Goal: Information Seeking & Learning: Learn about a topic

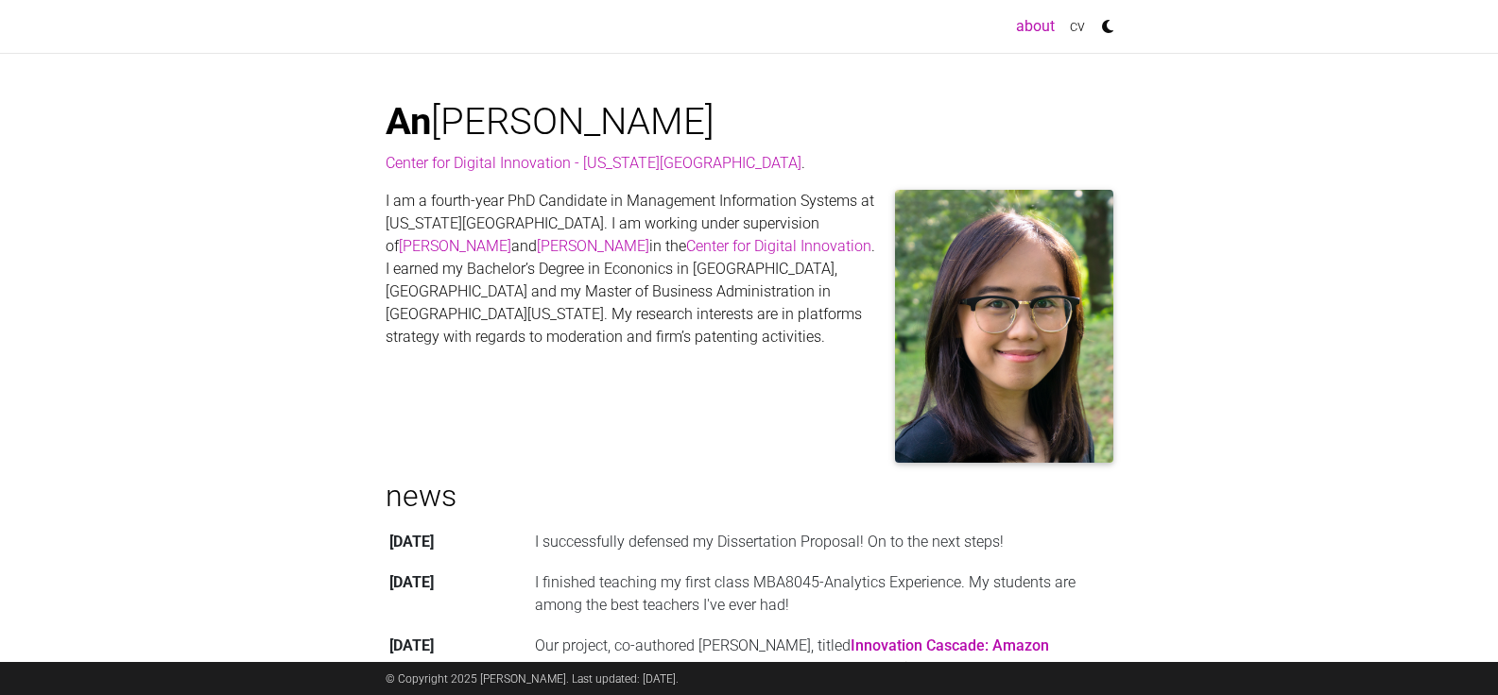
click at [562, 319] on p "I am a fourth-year PhD Candidate in Management Information Systems at Georgia S…" at bounding box center [749, 269] width 728 height 159
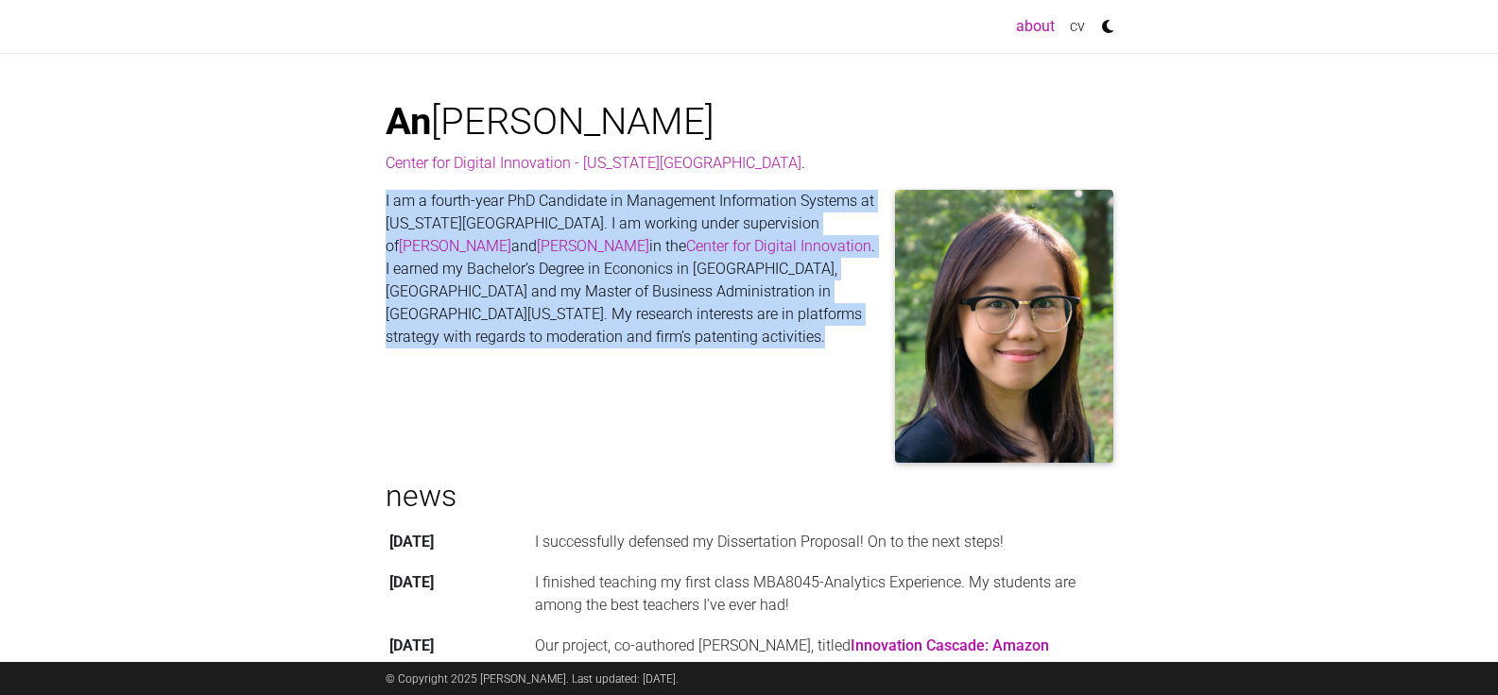
click at [562, 319] on p "I am a fourth-year PhD Candidate in Management Information Systems at Georgia S…" at bounding box center [749, 269] width 728 height 159
click at [594, 316] on p "I am a fourth-year PhD Candidate in Management Information Systems at Georgia S…" at bounding box center [749, 269] width 728 height 159
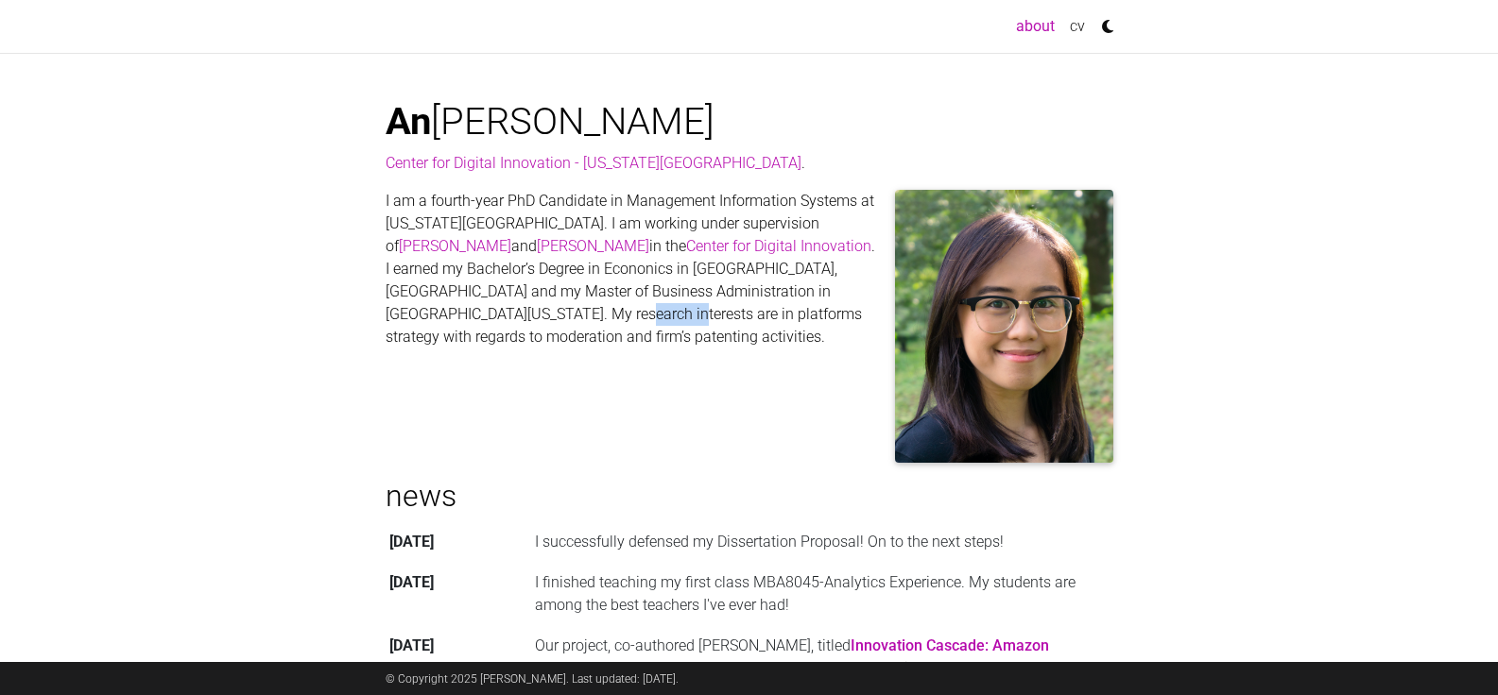
click at [594, 316] on p "I am a fourth-year PhD Candidate in Management Information Systems at Georgia S…" at bounding box center [749, 269] width 728 height 159
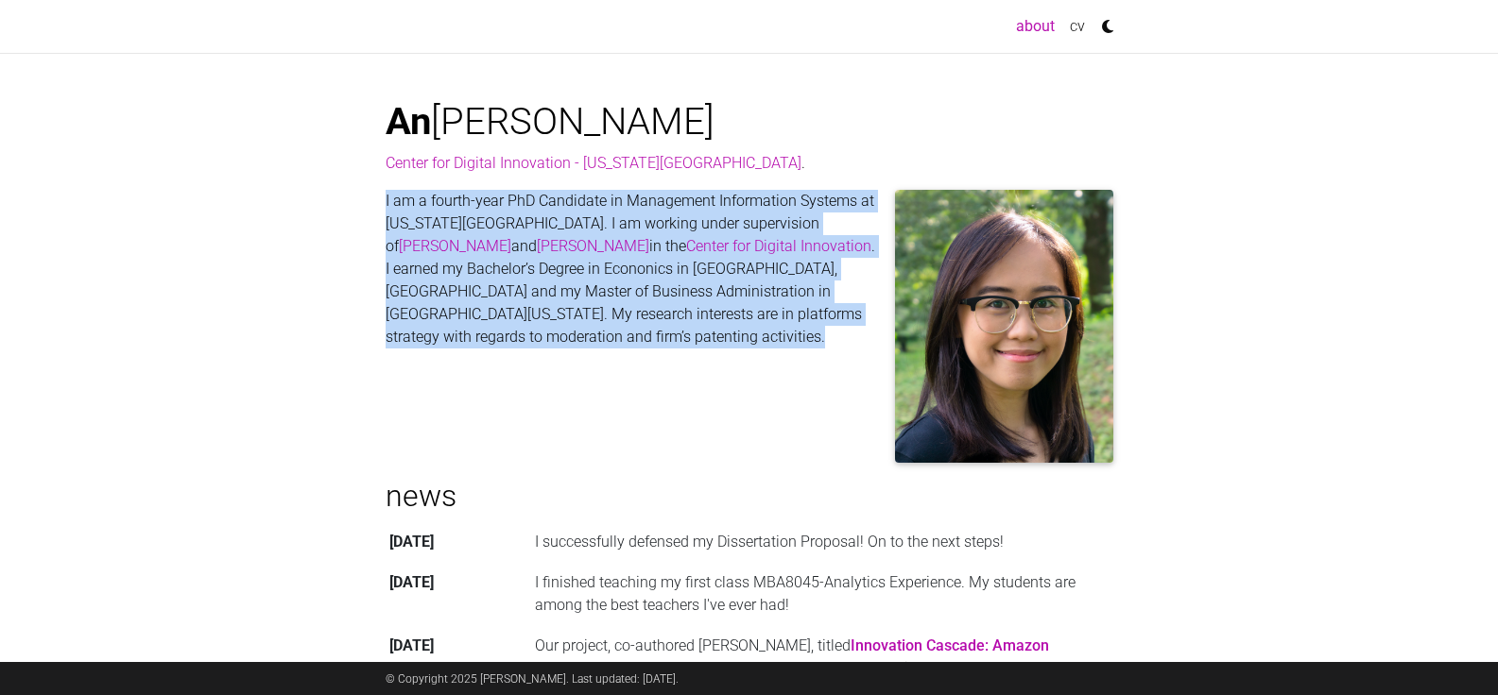
click at [594, 316] on p "I am a fourth-year PhD Candidate in Management Information Systems at Georgia S…" at bounding box center [749, 269] width 728 height 159
click at [563, 317] on p "I am a fourth-year PhD Candidate in Management Information Systems at Georgia S…" at bounding box center [749, 269] width 728 height 159
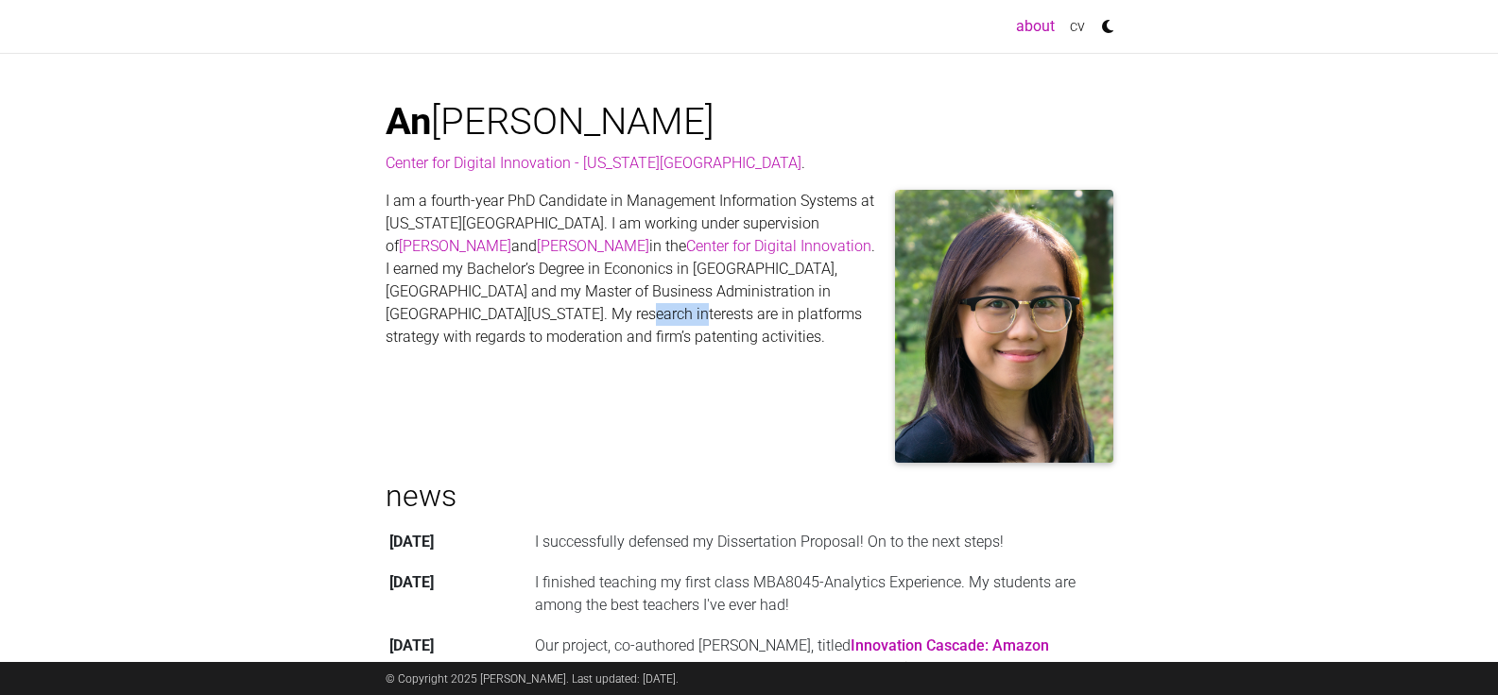
click at [563, 317] on p "I am a fourth-year PhD Candidate in Management Information Systems at Georgia S…" at bounding box center [749, 269] width 728 height 159
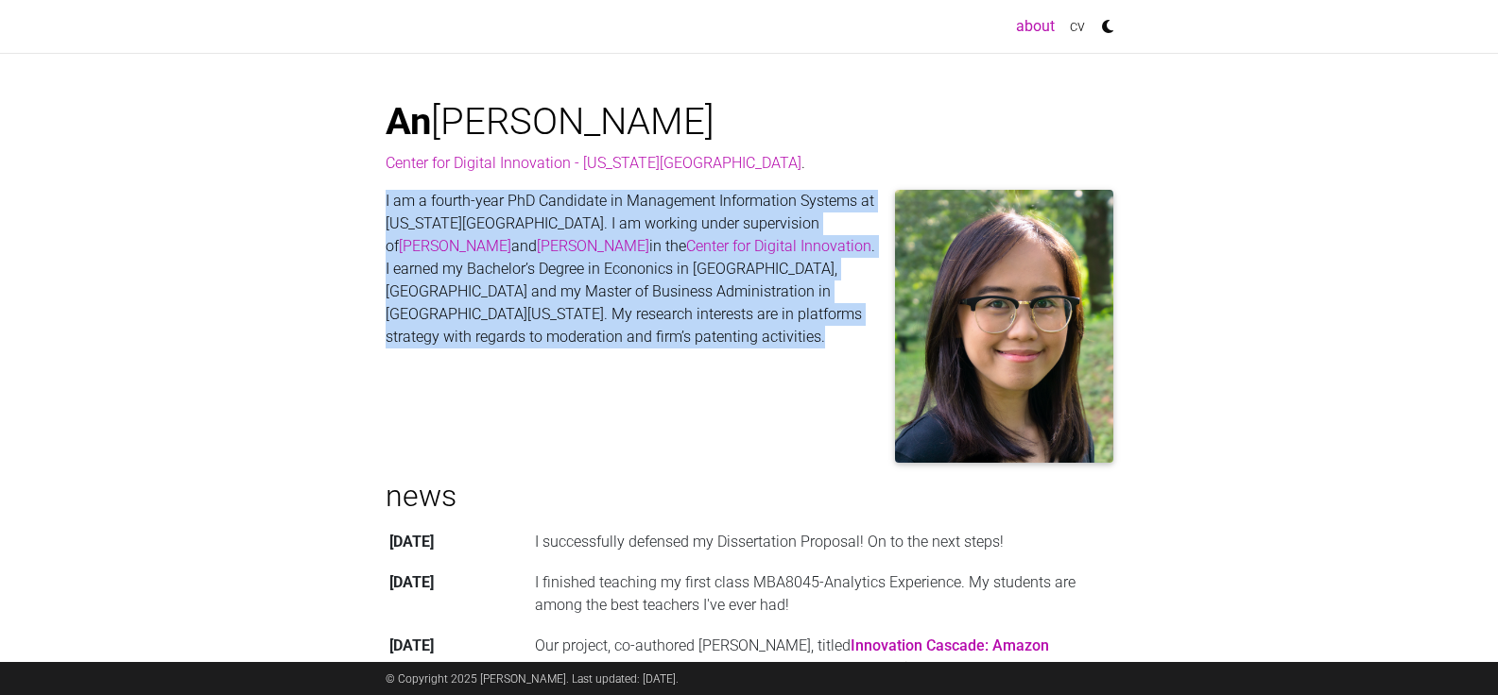
click at [563, 317] on p "I am a fourth-year PhD Candidate in Management Information Systems at Georgia S…" at bounding box center [749, 269] width 728 height 159
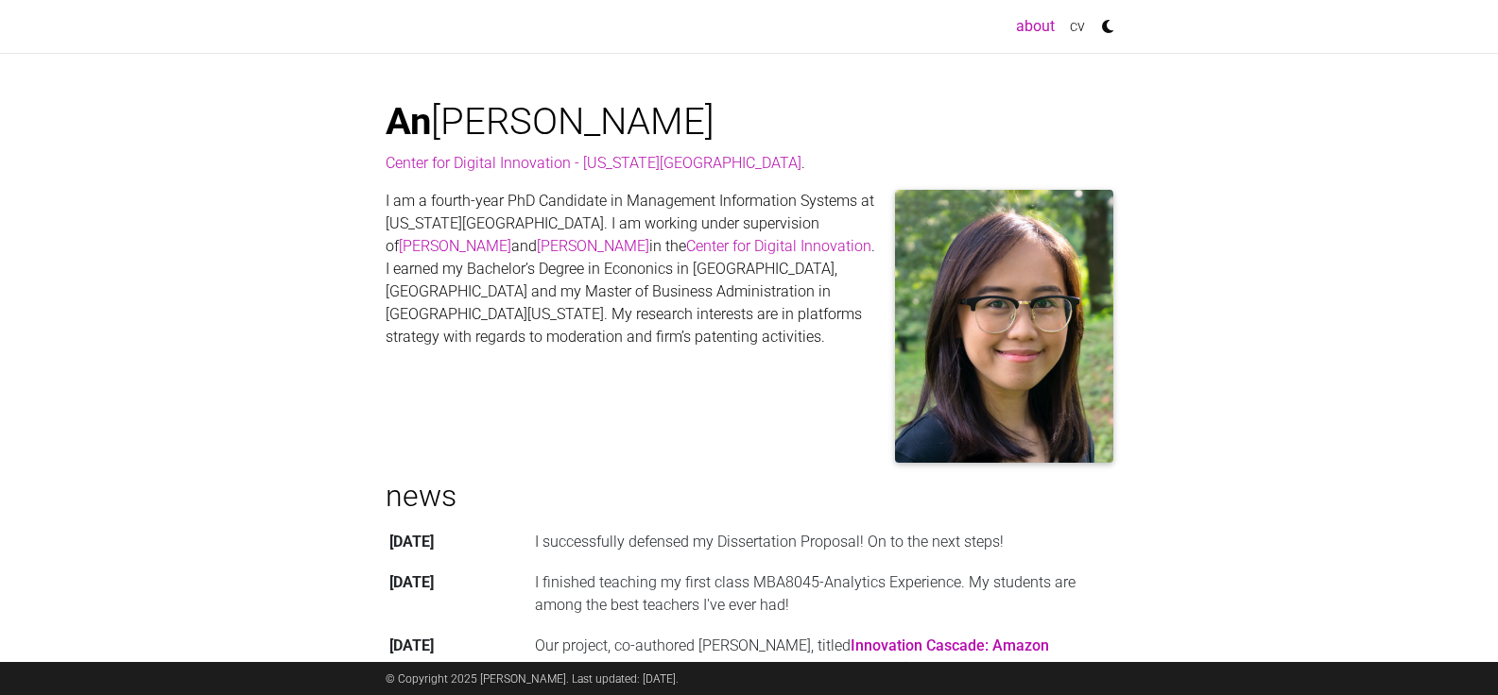
click at [643, 315] on p "I am a fourth-year PhD Candidate in Management Information Systems at Georgia S…" at bounding box center [749, 269] width 728 height 159
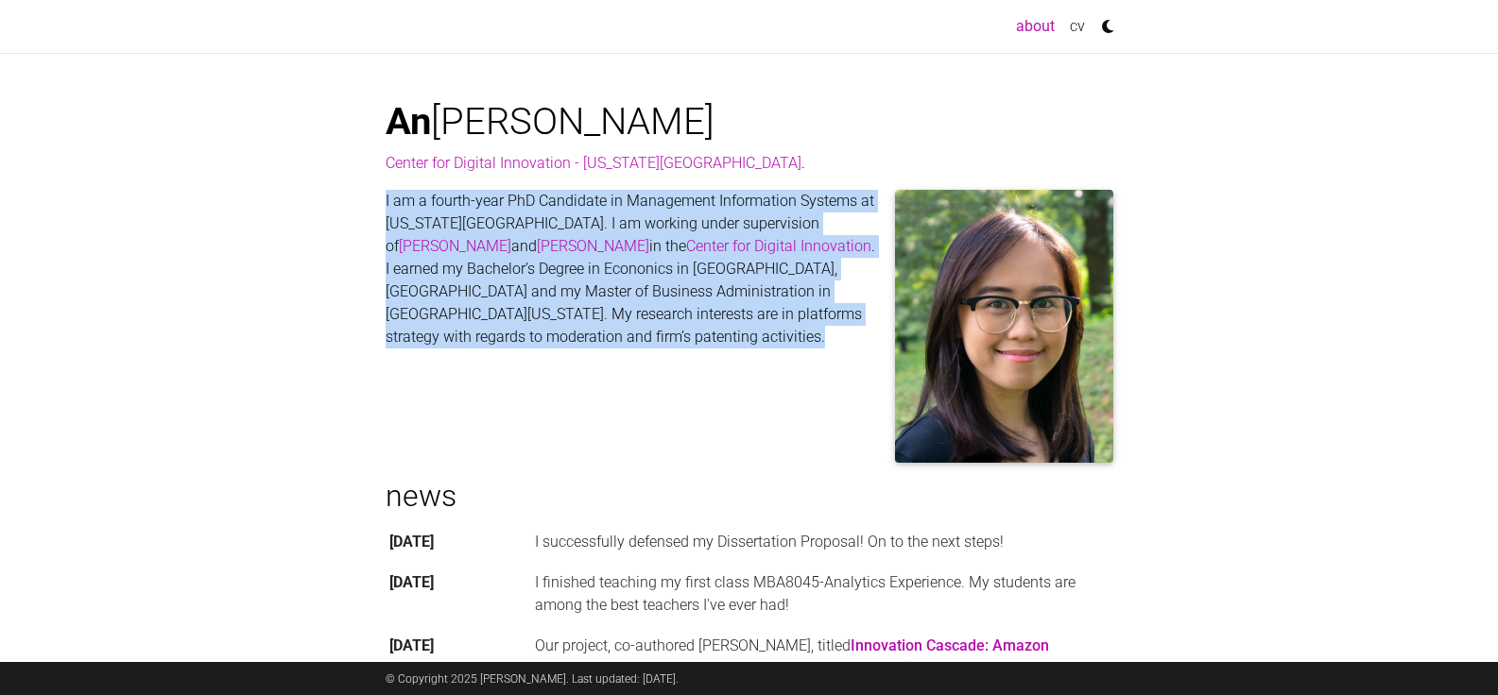
click at [643, 315] on p "I am a fourth-year PhD Candidate in Management Information Systems at Georgia S…" at bounding box center [749, 269] width 728 height 159
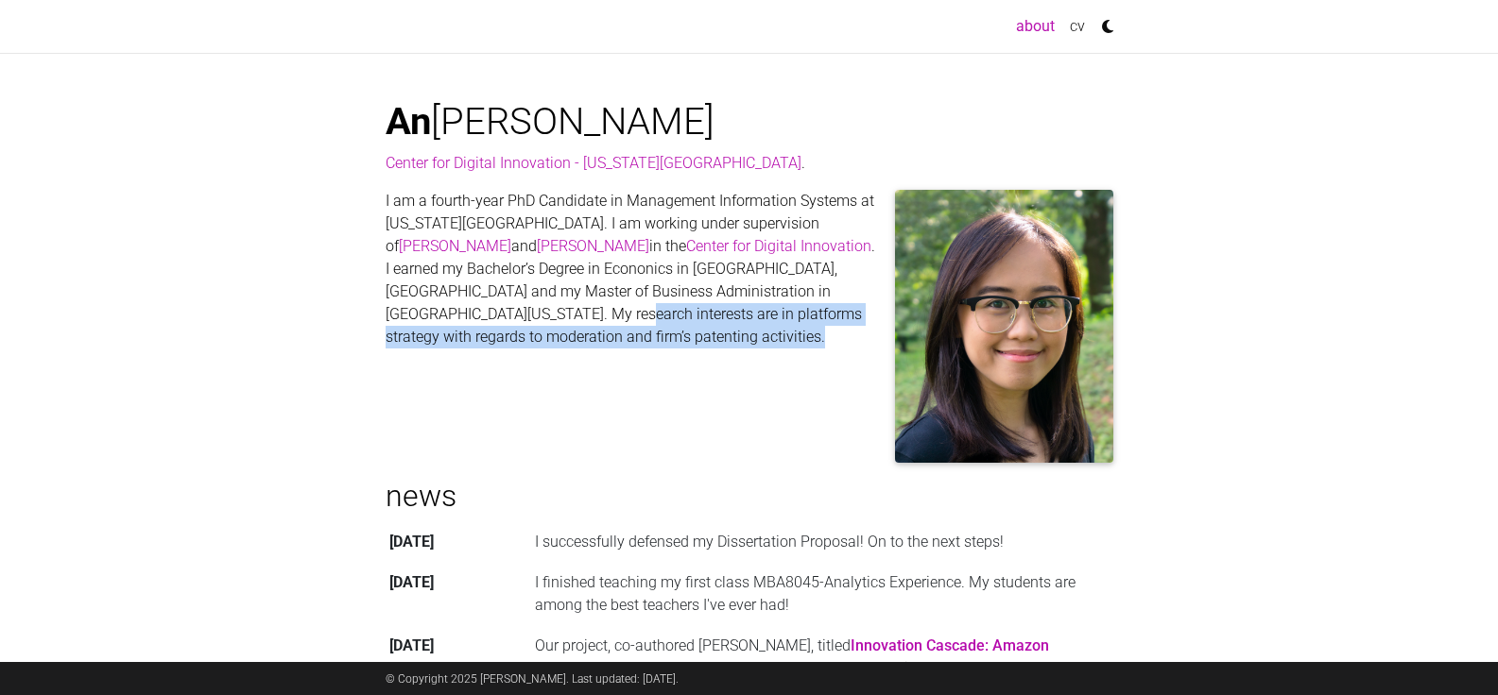
drag, startPoint x: 554, startPoint y: 315, endPoint x: 539, endPoint y: 311, distance: 14.7
click at [554, 315] on p "I am a fourth-year PhD Candidate in Management Information Systems at Georgia S…" at bounding box center [749, 269] width 728 height 159
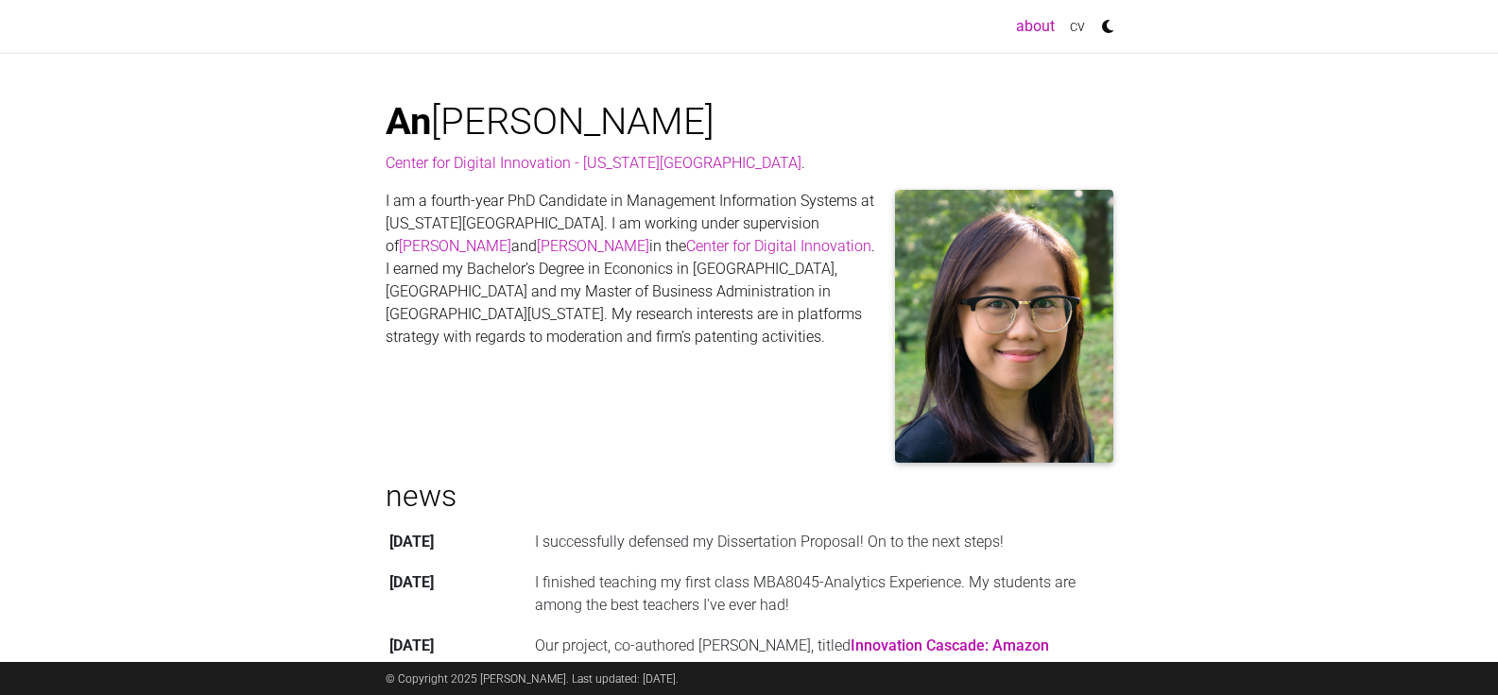
click at [484, 292] on p "I am a fourth-year PhD Candidate in Management Information Systems at Georgia S…" at bounding box center [749, 269] width 728 height 159
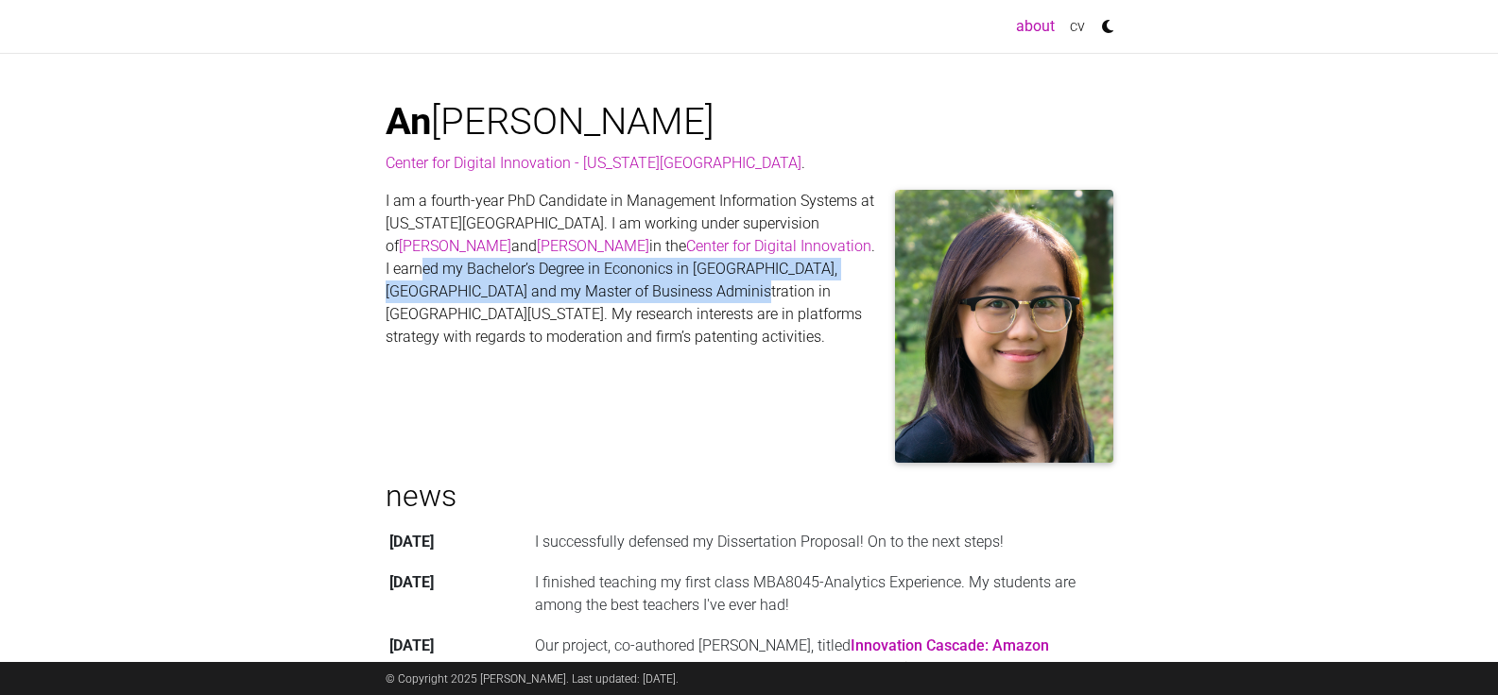
drag, startPoint x: 418, startPoint y: 270, endPoint x: 698, endPoint y: 290, distance: 281.3
click at [698, 290] on p "I am a fourth-year PhD Candidate in Management Information Systems at Georgia S…" at bounding box center [749, 269] width 728 height 159
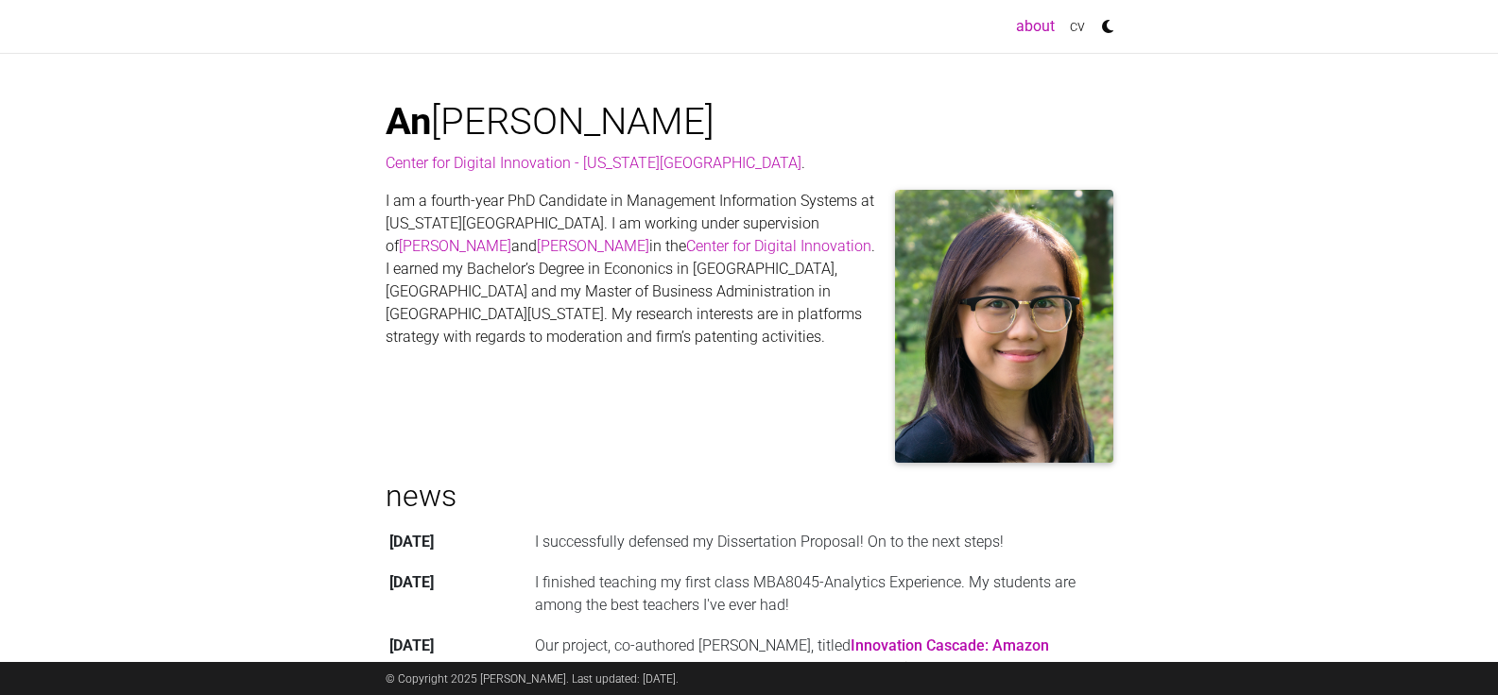
click at [657, 322] on p "I am a fourth-year PhD Candidate in Management Information Systems at Georgia S…" at bounding box center [749, 269] width 728 height 159
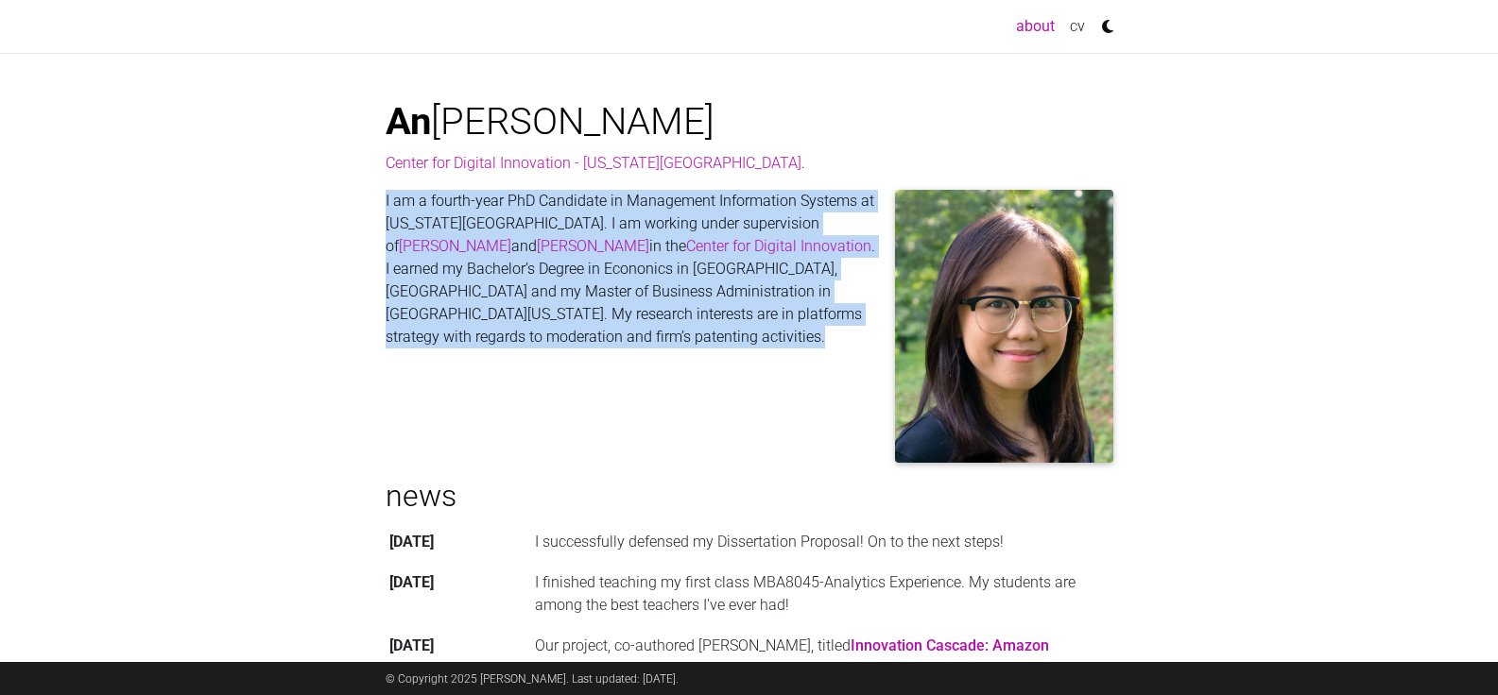
click at [657, 322] on p "I am a fourth-year PhD Candidate in Management Information Systems at Georgia S…" at bounding box center [749, 269] width 728 height 159
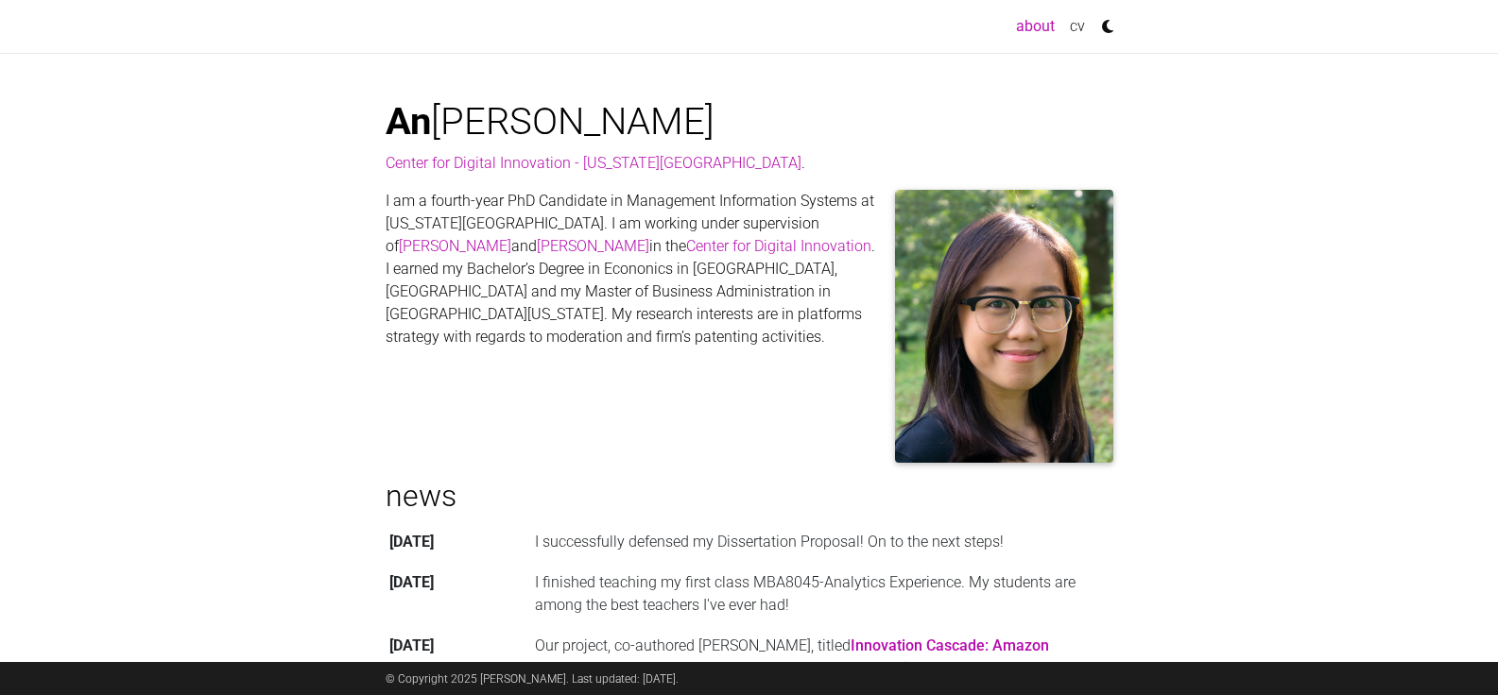
click at [557, 306] on p "I am a fourth-year PhD Candidate in Management Information Systems at Georgia S…" at bounding box center [749, 269] width 728 height 159
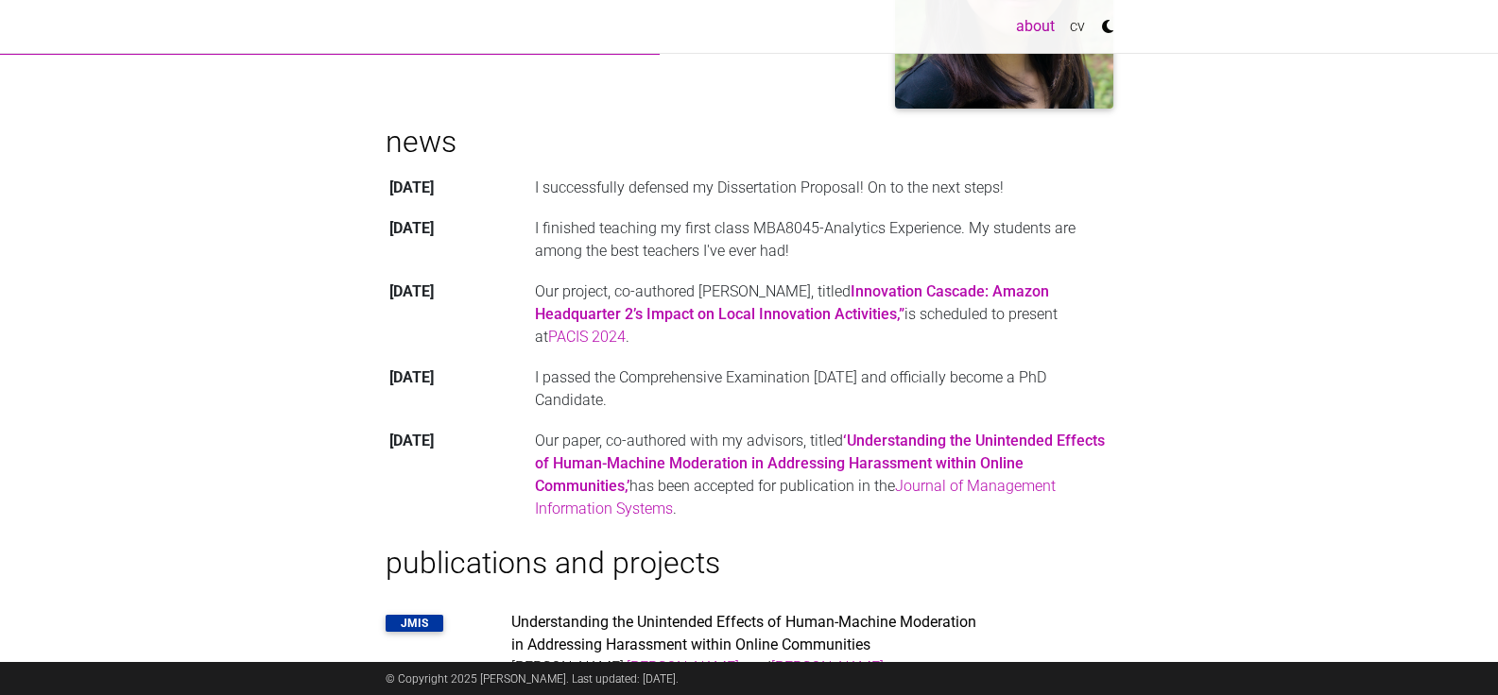
scroll to position [357, 0]
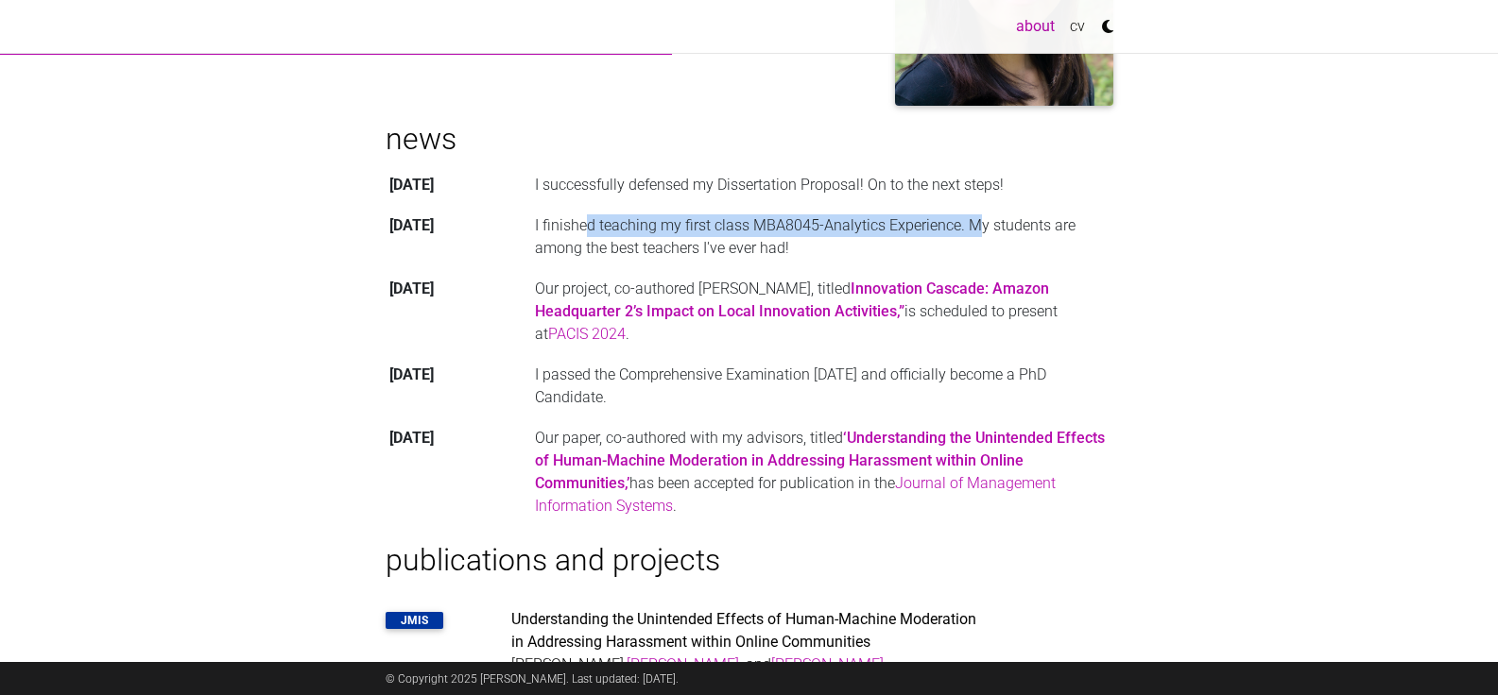
drag, startPoint x: 576, startPoint y: 224, endPoint x: 965, endPoint y: 221, distance: 388.3
click at [965, 221] on td "I finished teaching my first class MBA8045-Analytics Experience. My students ar…" at bounding box center [822, 236] width 582 height 63
click at [906, 224] on td "I finished teaching my first class MBA8045-Analytics Experience. My students ar…" at bounding box center [822, 236] width 582 height 63
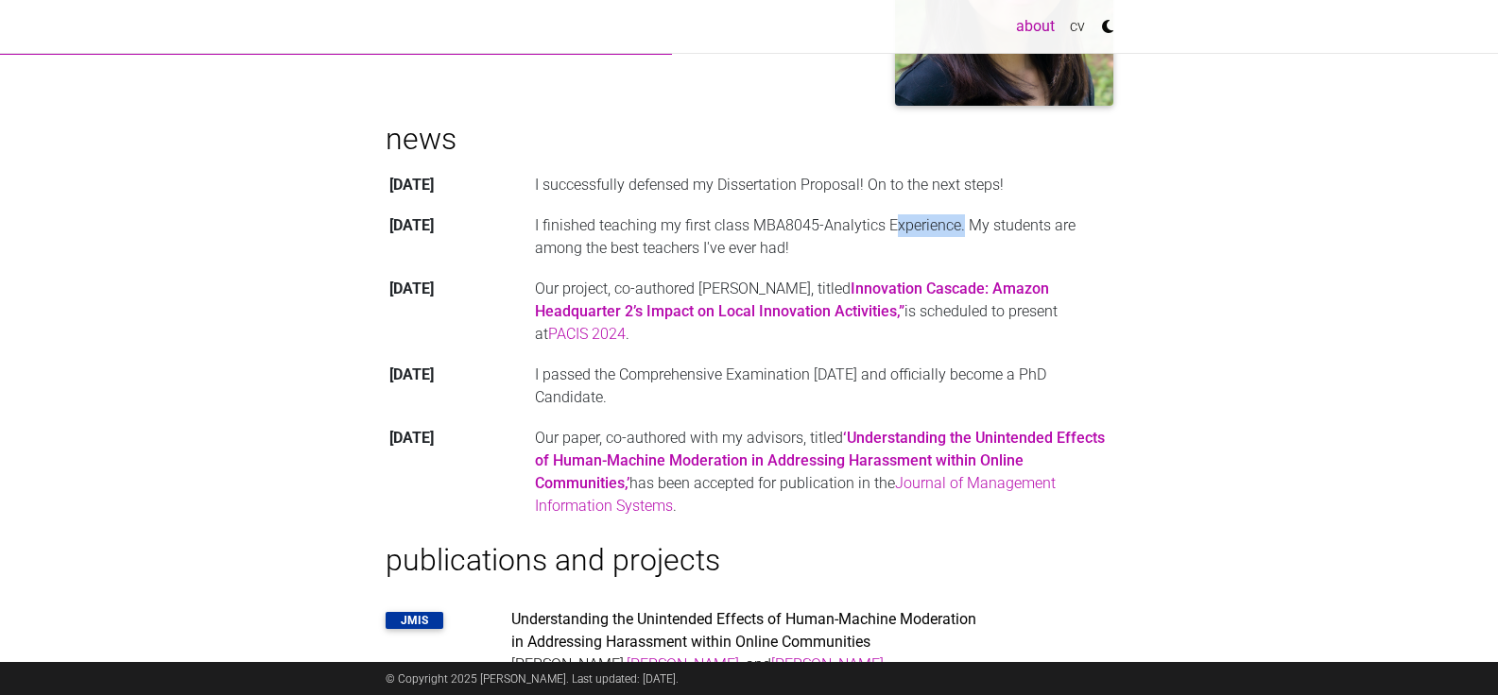
click at [906, 224] on td "I finished teaching my first class MBA8045-Analytics Experience. My students ar…" at bounding box center [822, 236] width 582 height 63
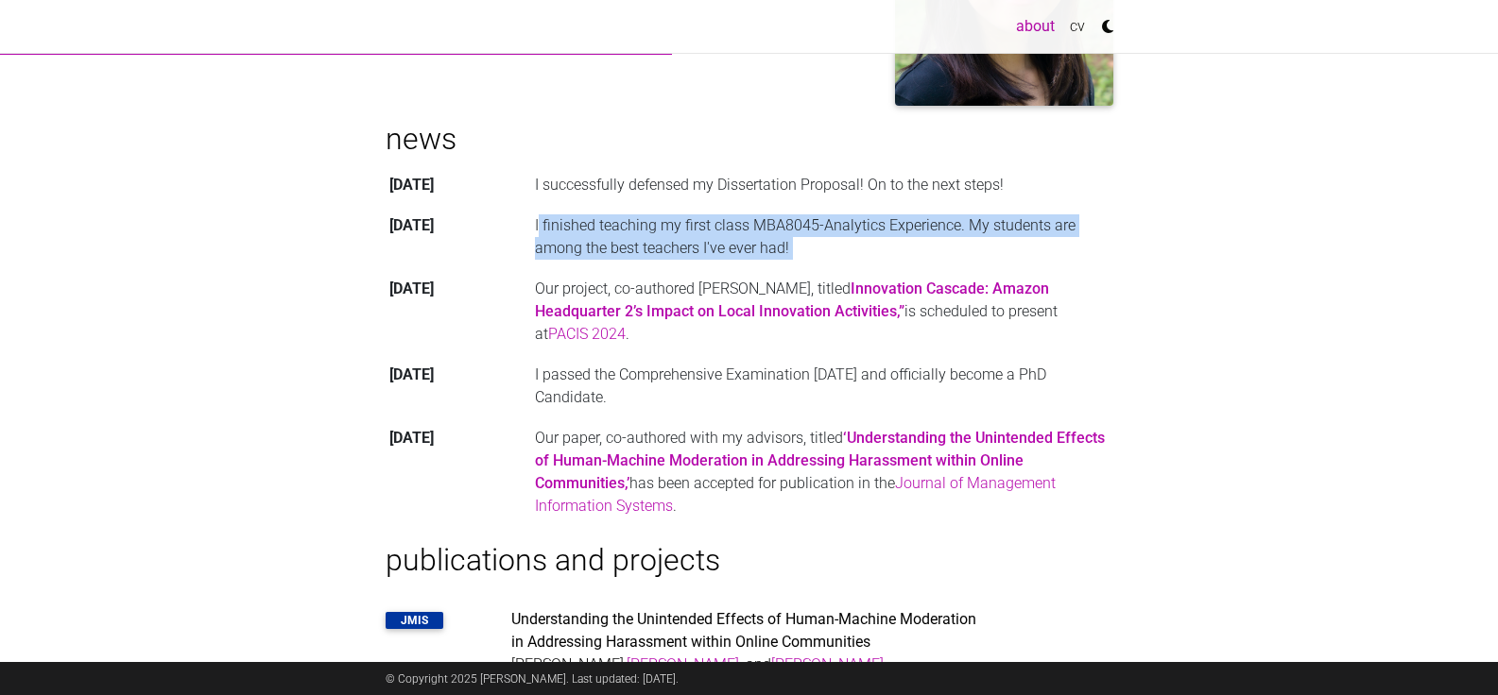
click at [906, 224] on td "I finished teaching my first class MBA8045-Analytics Experience. My students ar…" at bounding box center [822, 236] width 582 height 63
click at [929, 225] on td "I finished teaching my first class MBA8045-Analytics Experience. My students ar…" at bounding box center [822, 236] width 582 height 63
drag, startPoint x: 613, startPoint y: 231, endPoint x: 964, endPoint y: 248, distance: 350.9
click at [964, 248] on td "I finished teaching my first class MBA8045-Analytics Experience. My students ar…" at bounding box center [822, 236] width 582 height 63
click at [891, 233] on td "I finished teaching my first class MBA8045-Analytics Experience. My students ar…" at bounding box center [822, 236] width 582 height 63
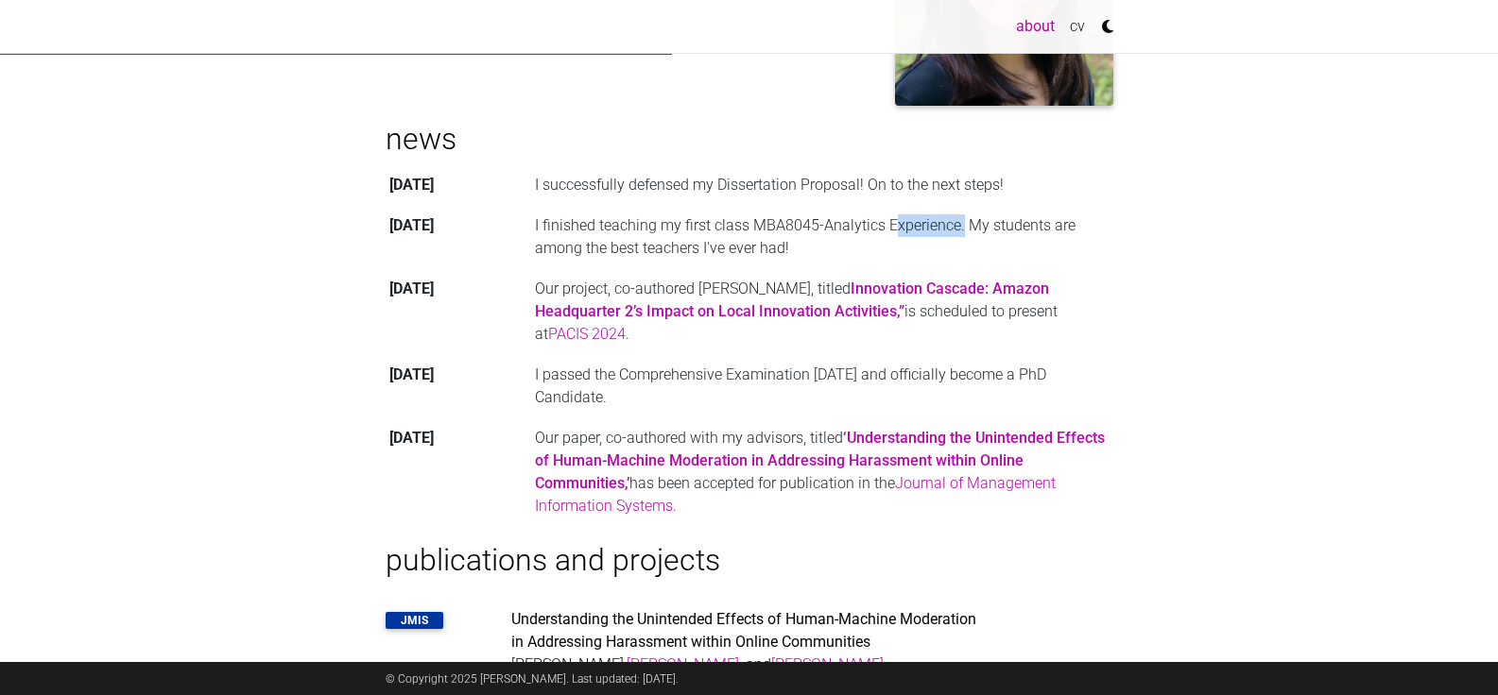
click at [891, 233] on td "I finished teaching my first class MBA8045-Analytics Experience. My students ar…" at bounding box center [822, 236] width 582 height 63
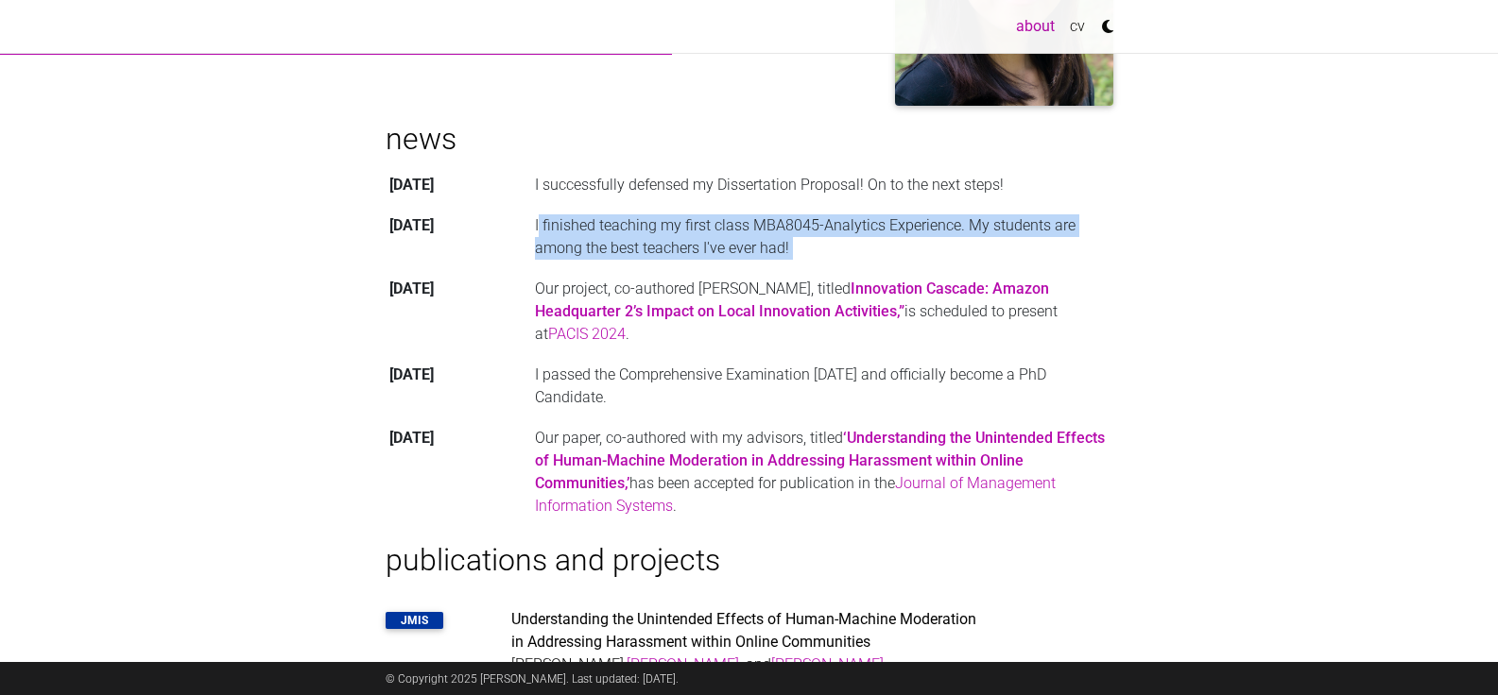
click at [891, 233] on td "I finished teaching my first class MBA8045-Analytics Experience. My students ar…" at bounding box center [822, 236] width 582 height 63
click at [914, 232] on td "I finished teaching my first class MBA8045-Analytics Experience. My students ar…" at bounding box center [822, 236] width 582 height 63
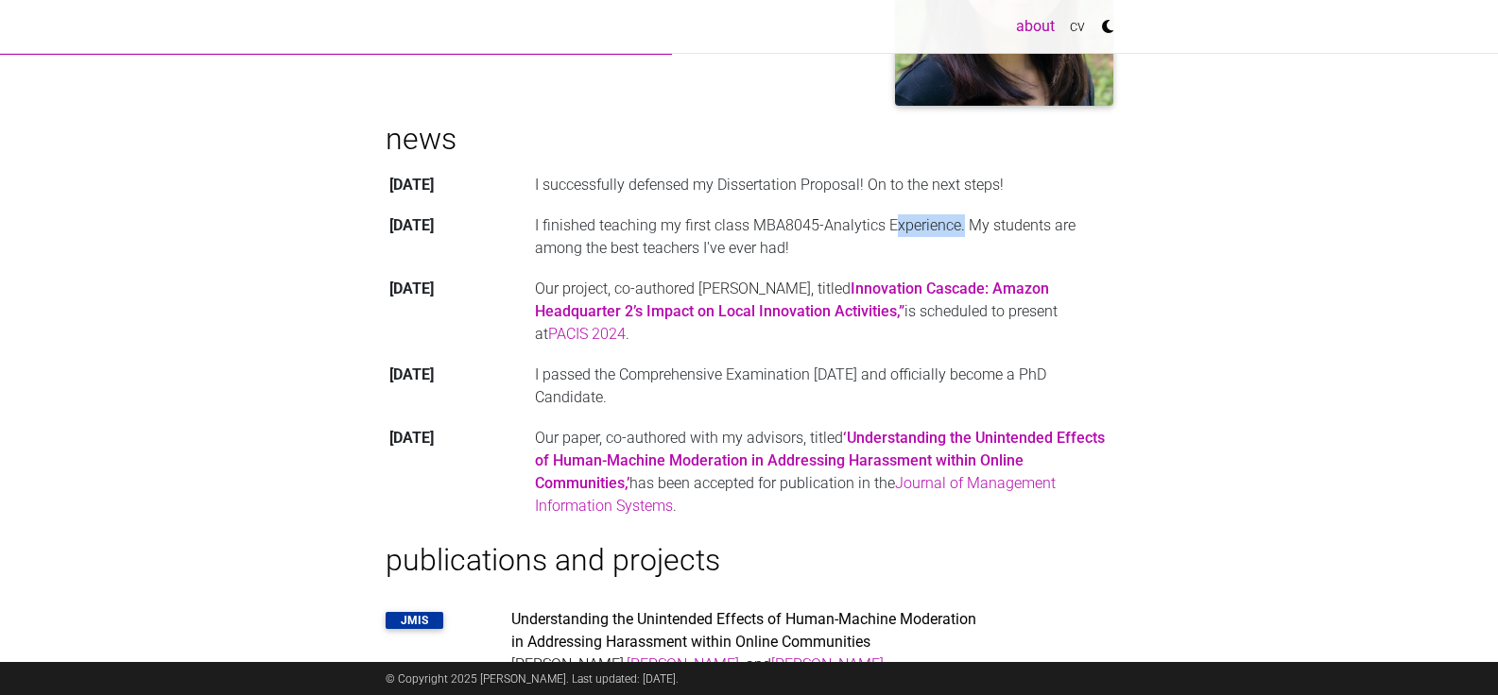
click at [914, 232] on td "I finished teaching my first class MBA8045-Analytics Experience. My students ar…" at bounding box center [822, 236] width 582 height 63
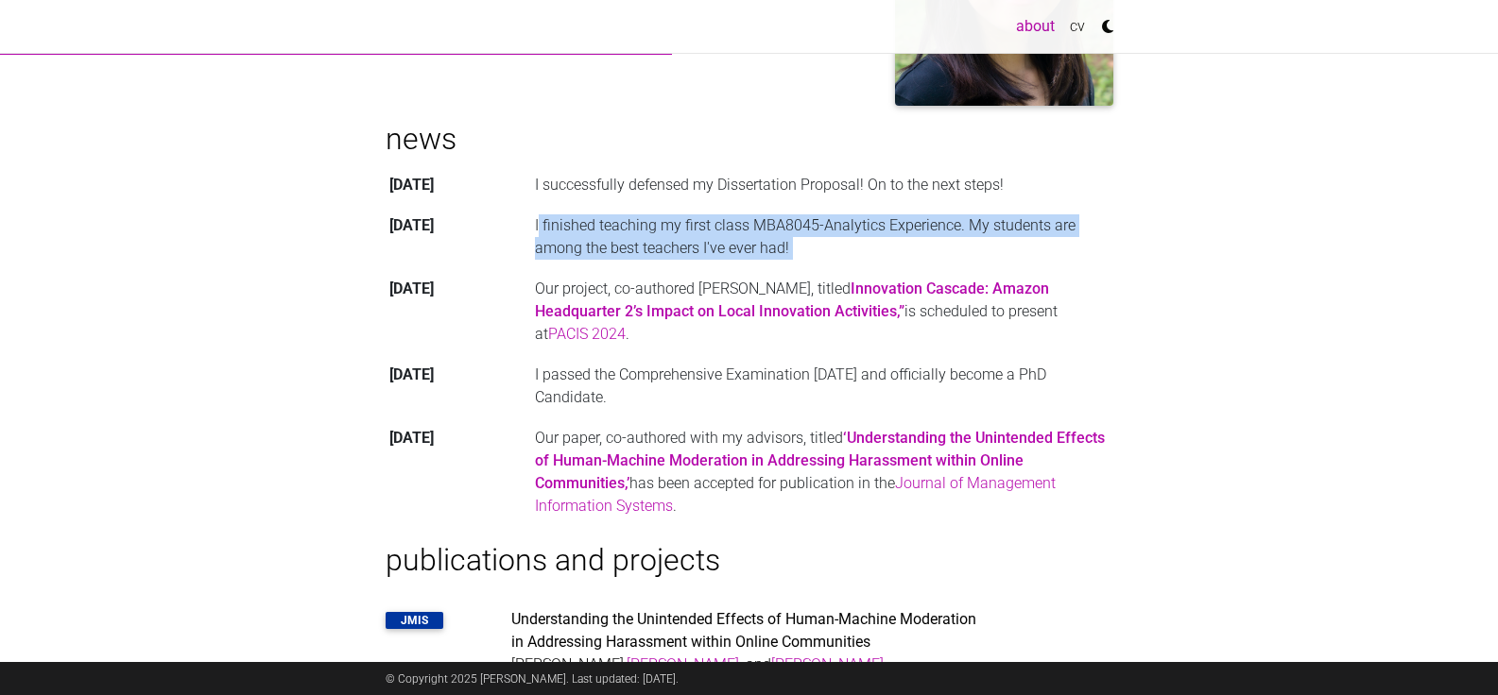
click at [914, 232] on td "I finished teaching my first class MBA8045-Analytics Experience. My students ar…" at bounding box center [822, 236] width 582 height 63
click at [852, 232] on td "I finished teaching my first class MBA8045-Analytics Experience. My students ar…" at bounding box center [822, 236] width 582 height 63
drag, startPoint x: 852, startPoint y: 232, endPoint x: 867, endPoint y: 230, distance: 15.4
click at [852, 231] on td "I finished teaching my first class MBA8045-Analytics Experience. My students ar…" at bounding box center [822, 236] width 582 height 63
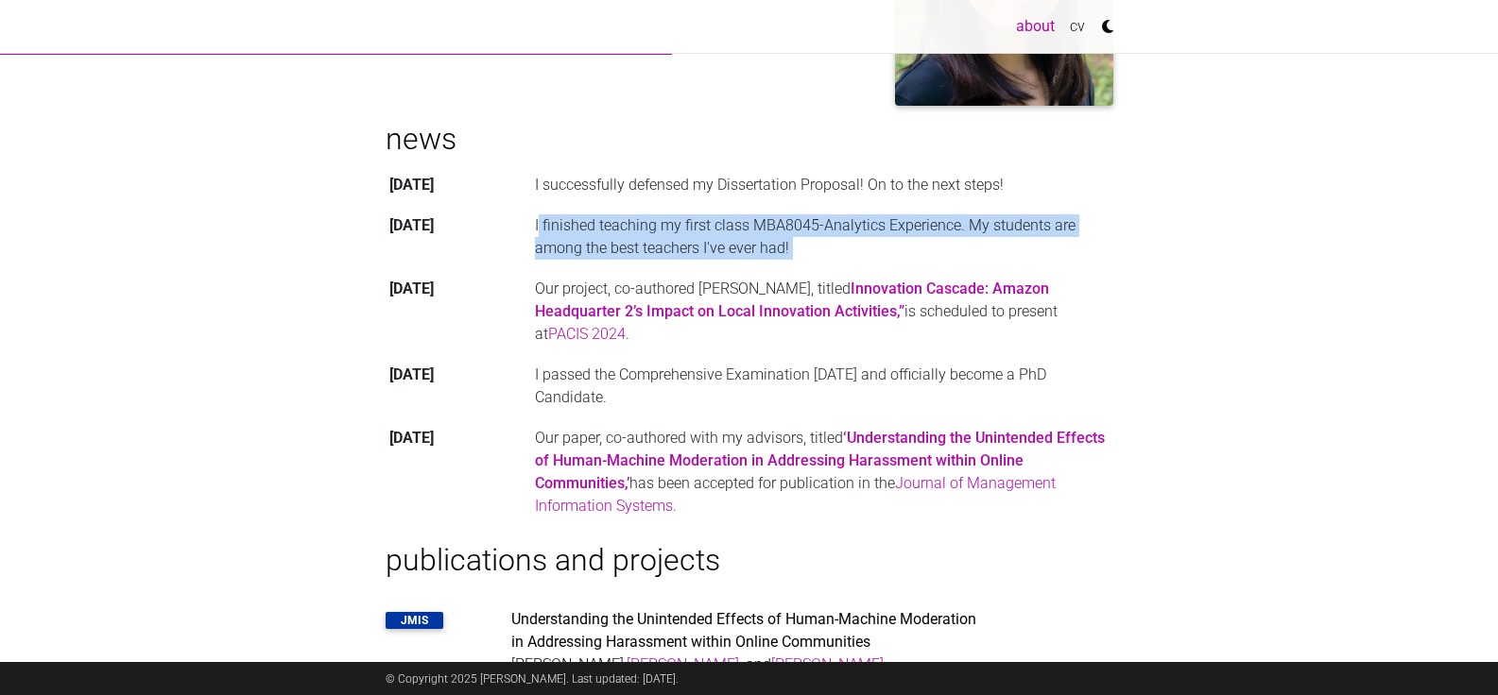
click at [869, 229] on td "I finished teaching my first class MBA8045-Analytics Experience. My students ar…" at bounding box center [822, 236] width 582 height 63
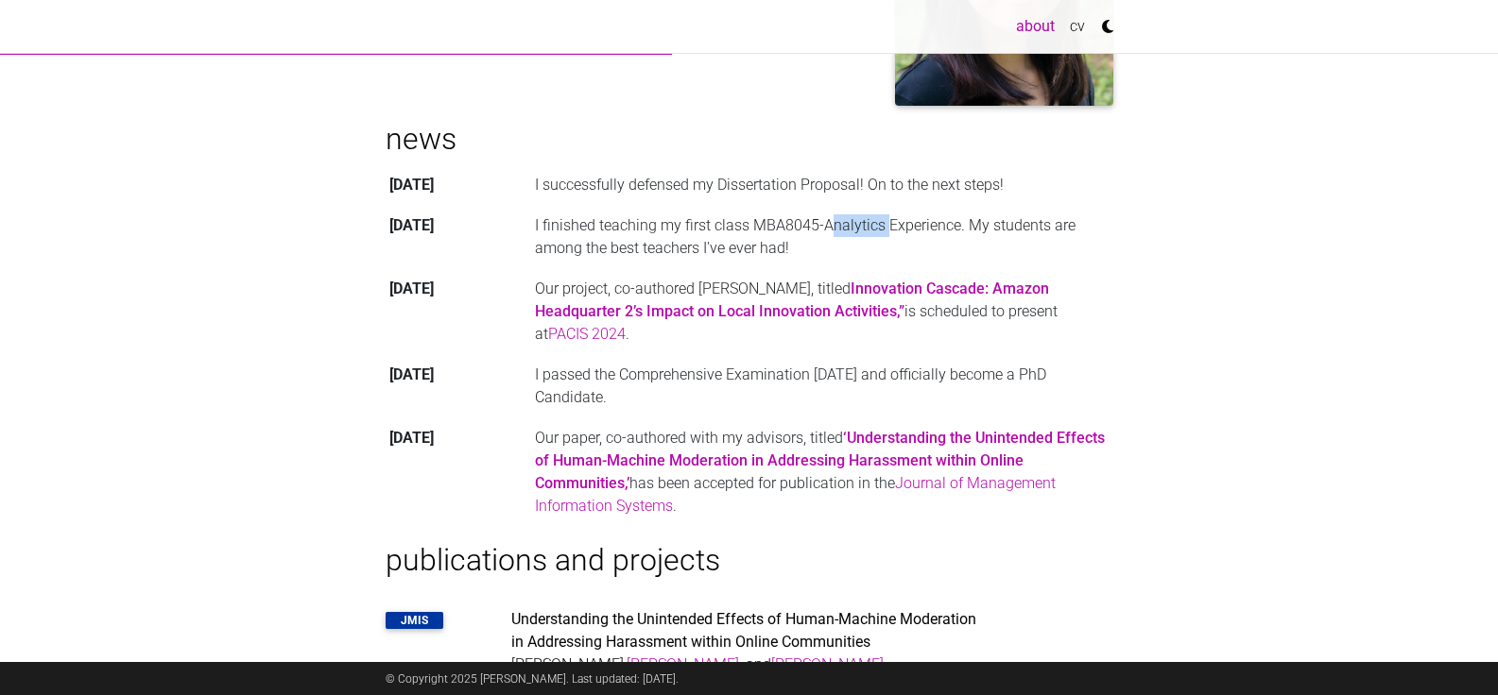
click at [869, 229] on td "I finished teaching my first class MBA8045-Analytics Experience. My students ar…" at bounding box center [822, 236] width 582 height 63
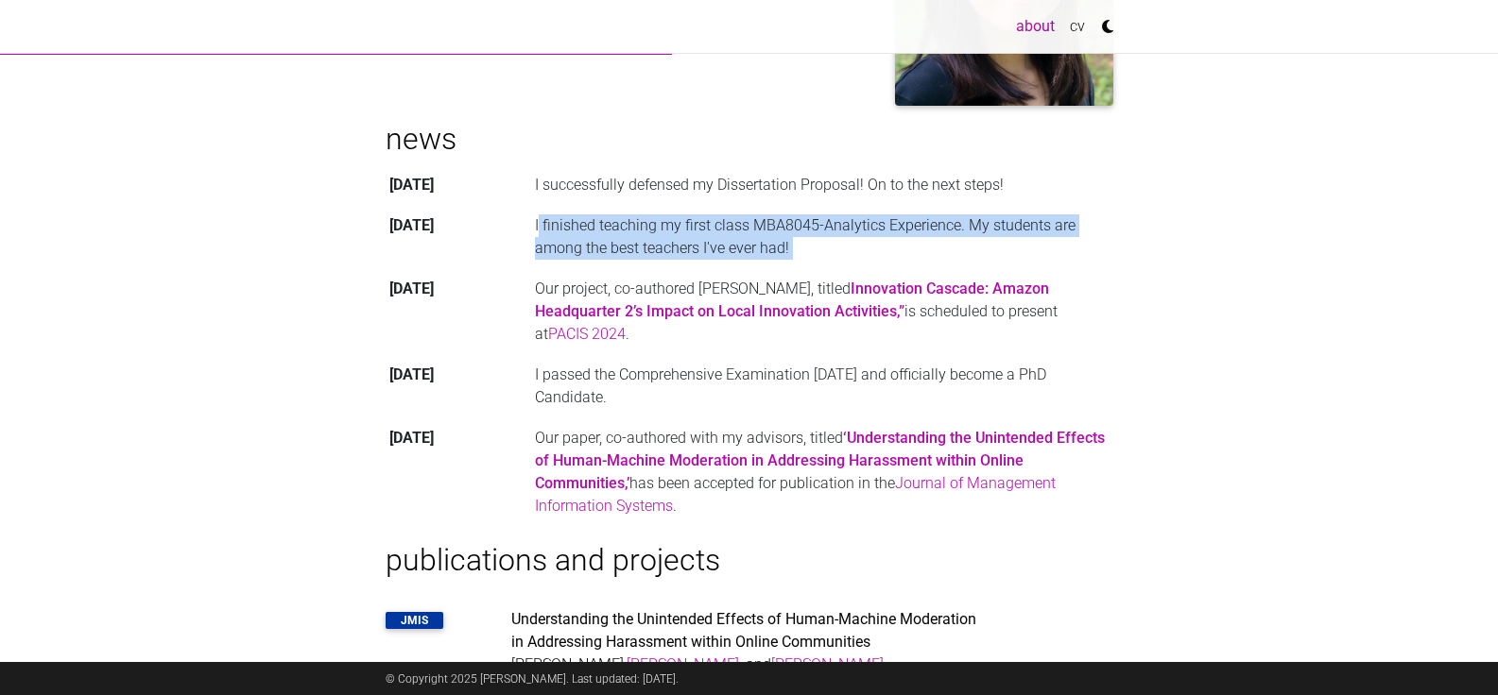
click at [869, 229] on td "I finished teaching my first class MBA8045-Analytics Experience. My students ar…" at bounding box center [822, 236] width 582 height 63
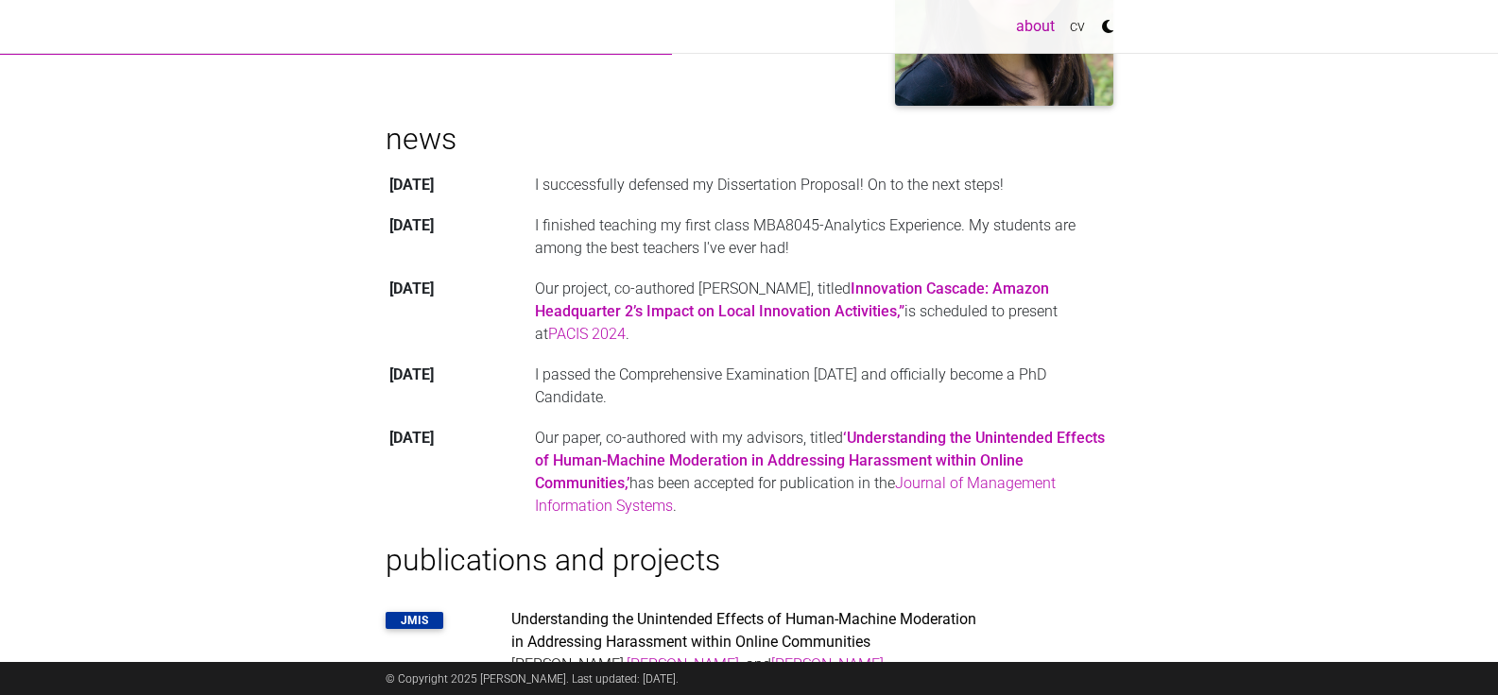
click at [814, 226] on td "I finished teaching my first class MBA8045-Analytics Experience. My students ar…" at bounding box center [822, 236] width 582 height 63
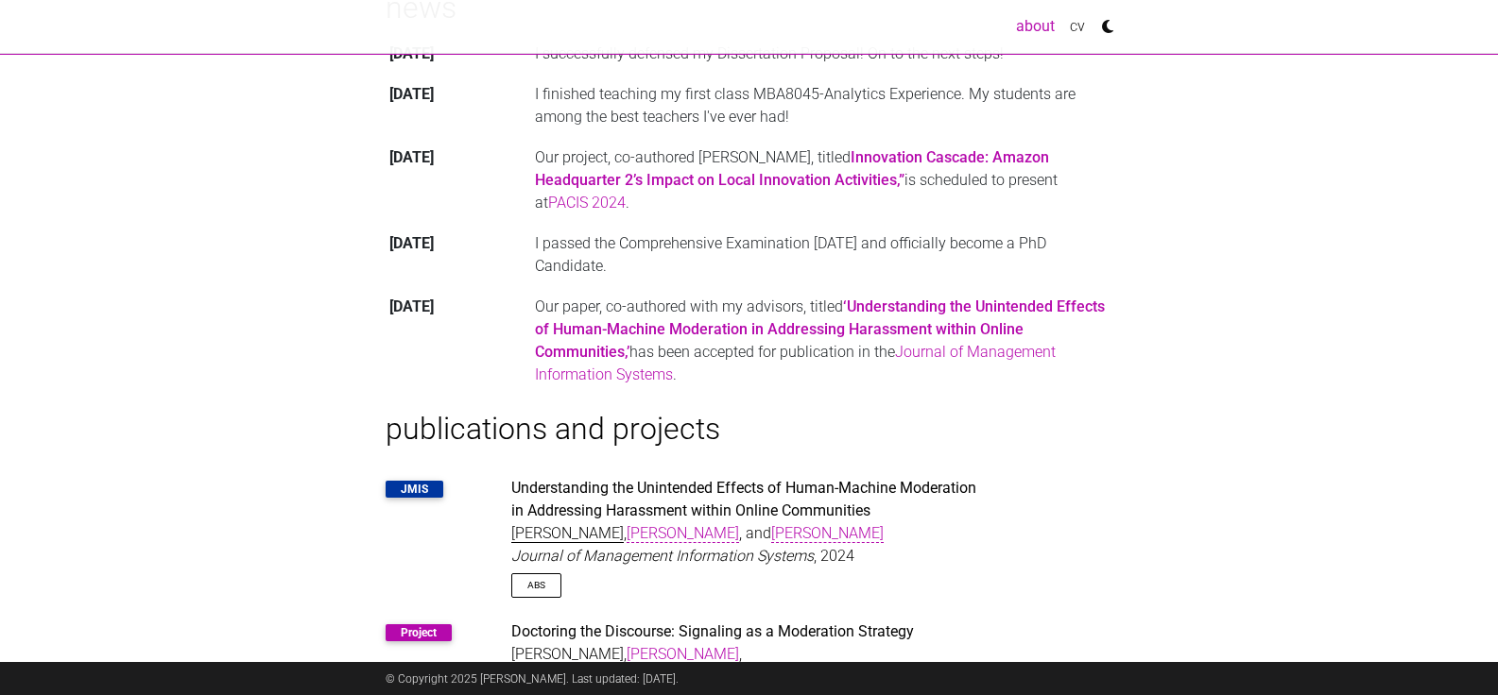
scroll to position [0, 0]
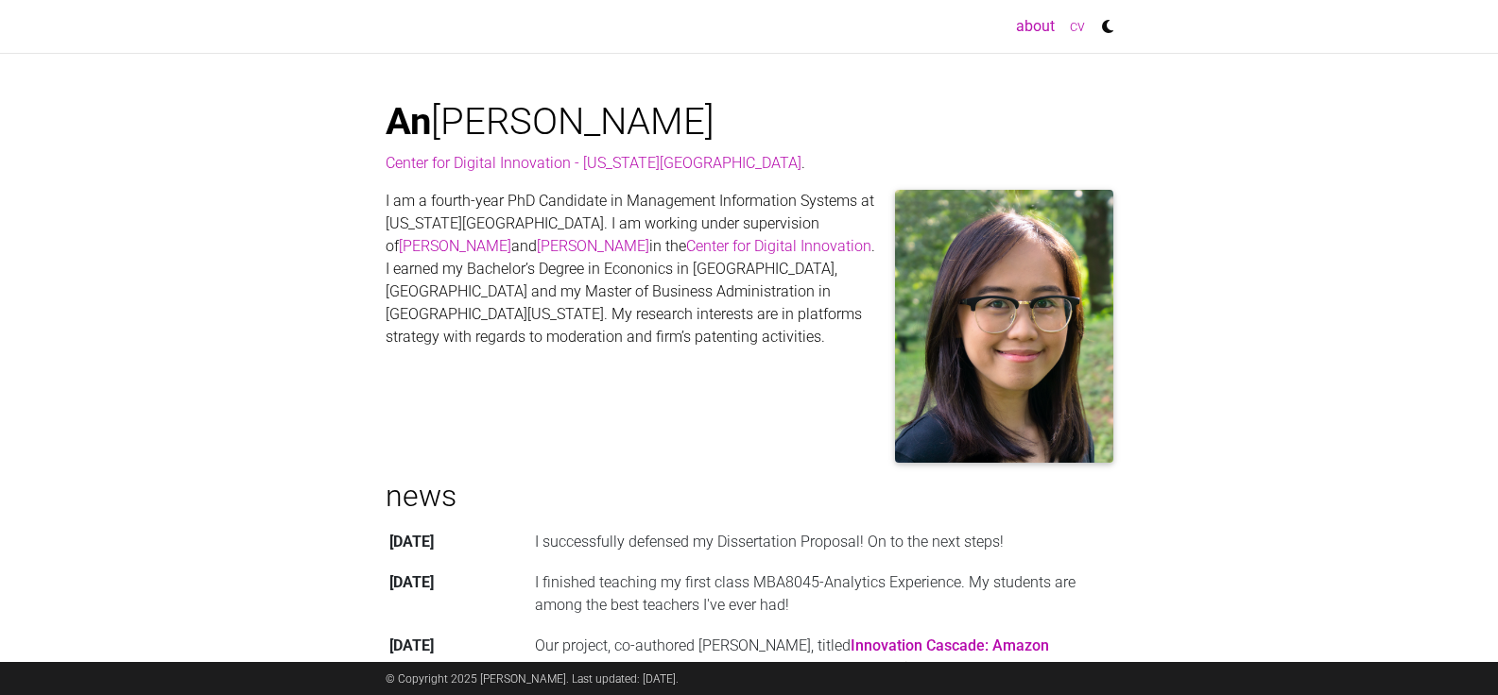
click at [1071, 28] on link "cv" at bounding box center [1077, 27] width 30 height 38
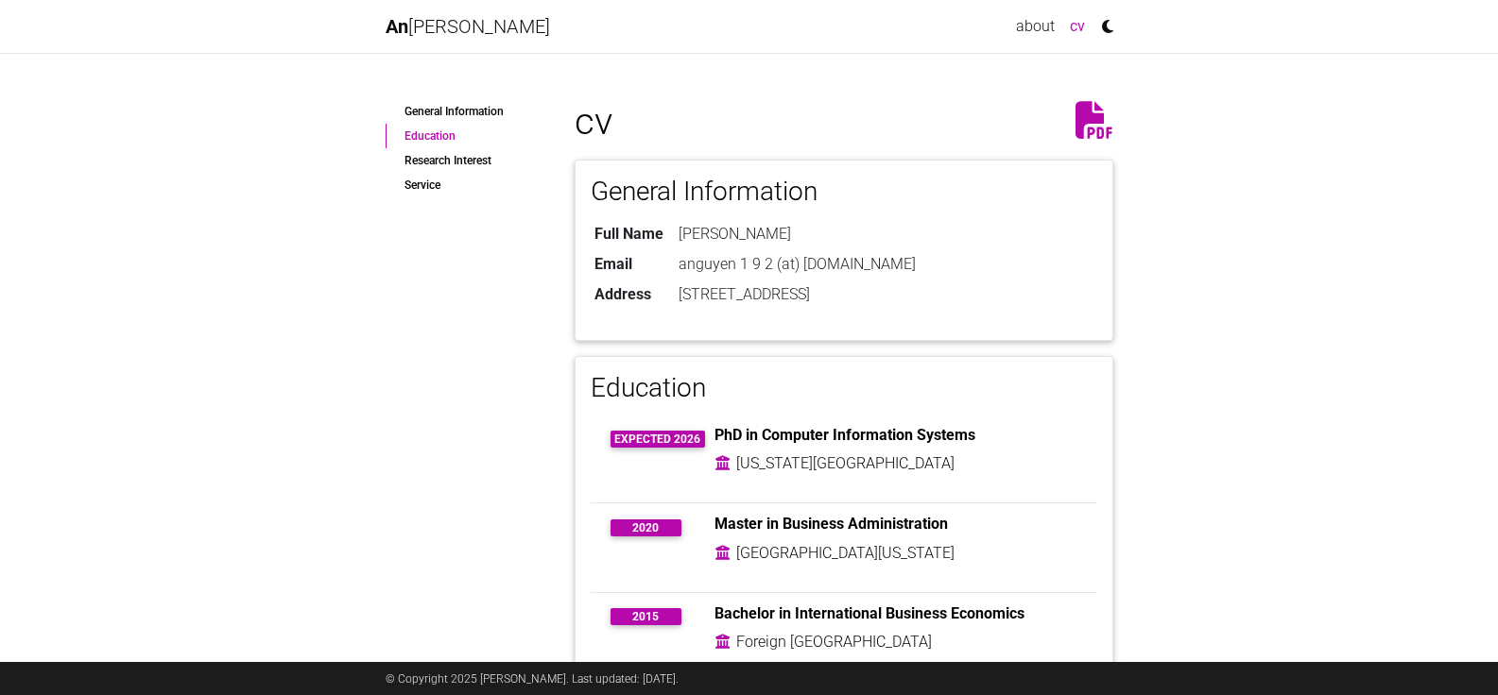
click at [451, 140] on link "Education" at bounding box center [465, 136] width 161 height 25
click at [1110, 23] on icon at bounding box center [1102, 21] width 21 height 26
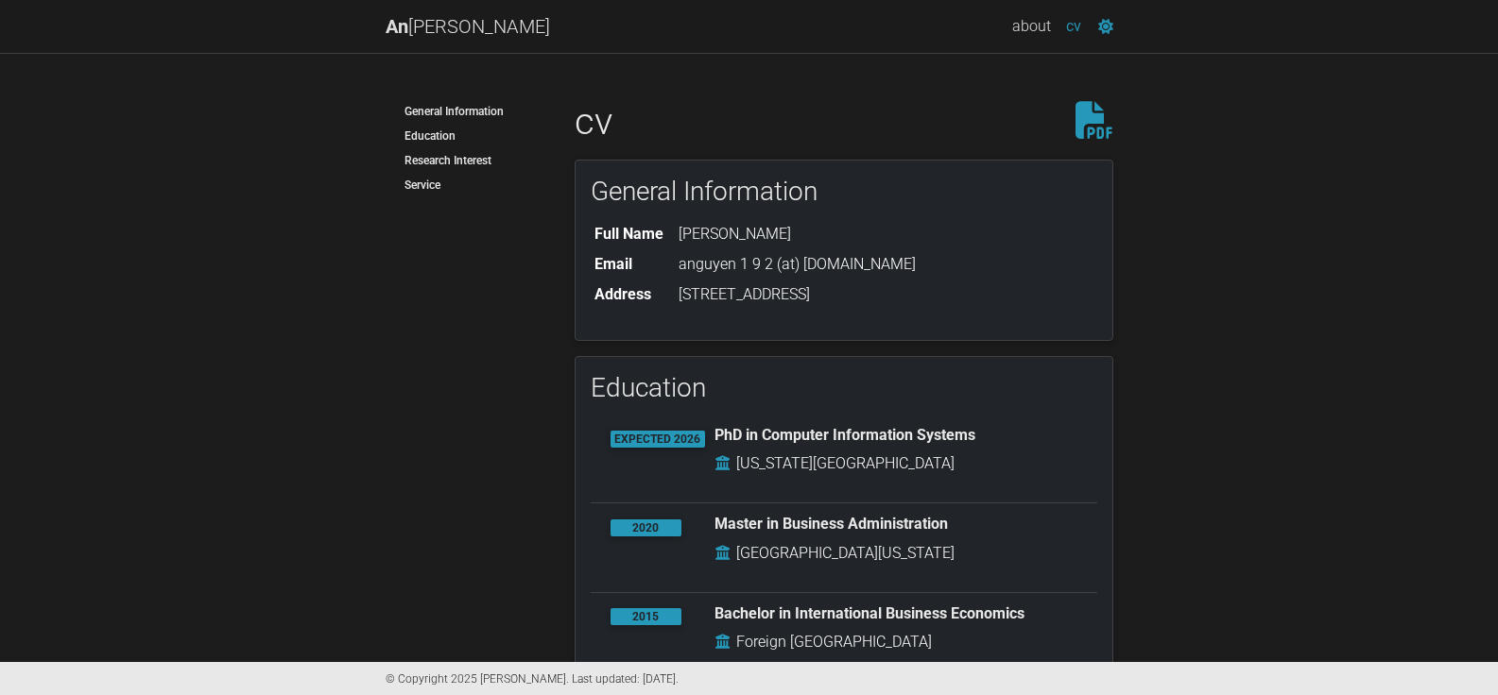
click at [1108, 28] on icon at bounding box center [1100, 21] width 25 height 26
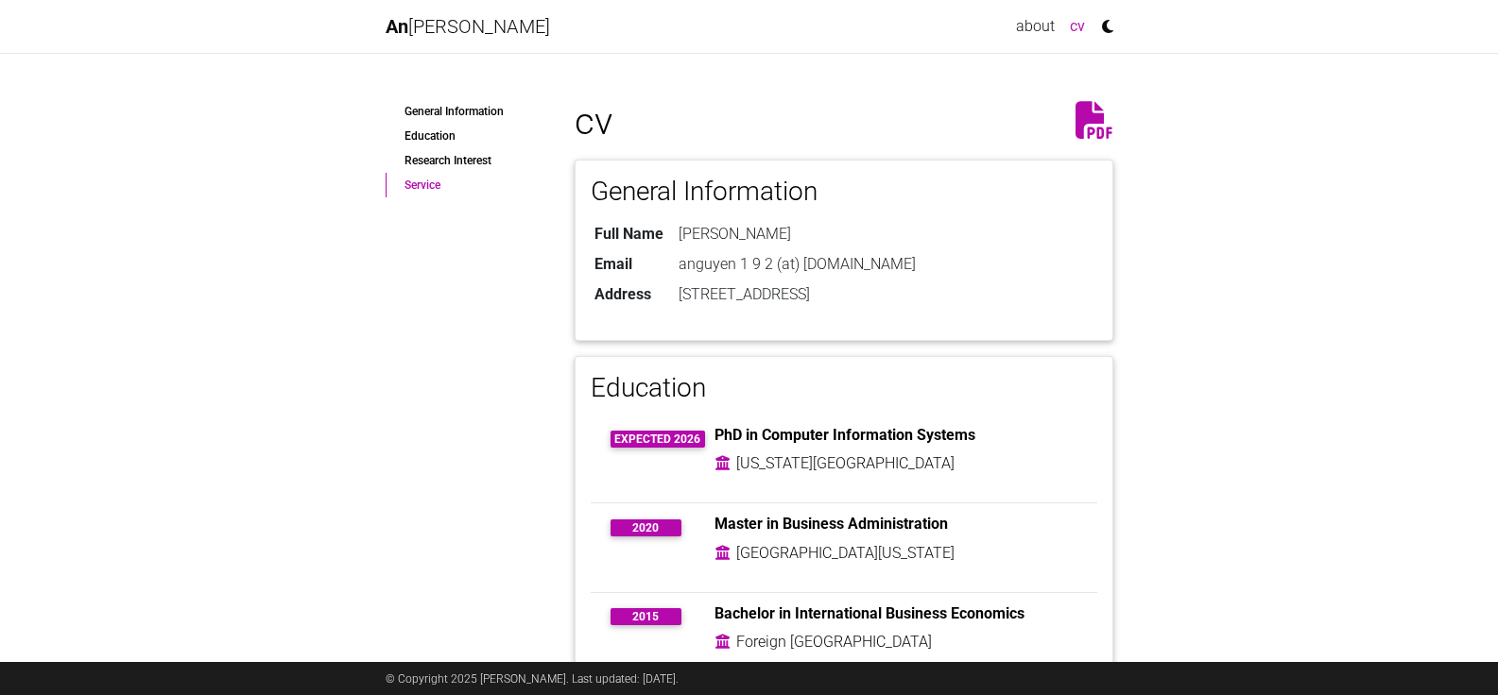
click at [423, 189] on link "Service" at bounding box center [465, 185] width 161 height 25
click at [454, 21] on link "An Nguyen" at bounding box center [467, 27] width 164 height 38
